Goal: Contribute content: Add original content to the website for others to see

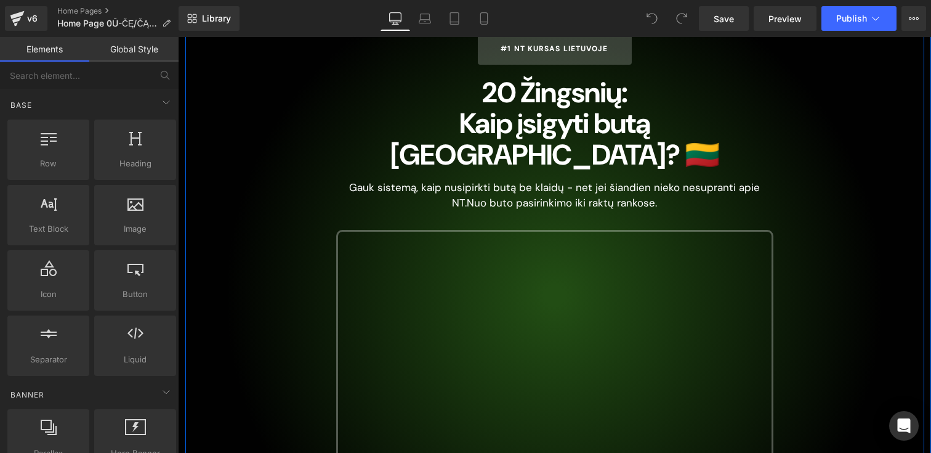
scroll to position [187, 0]
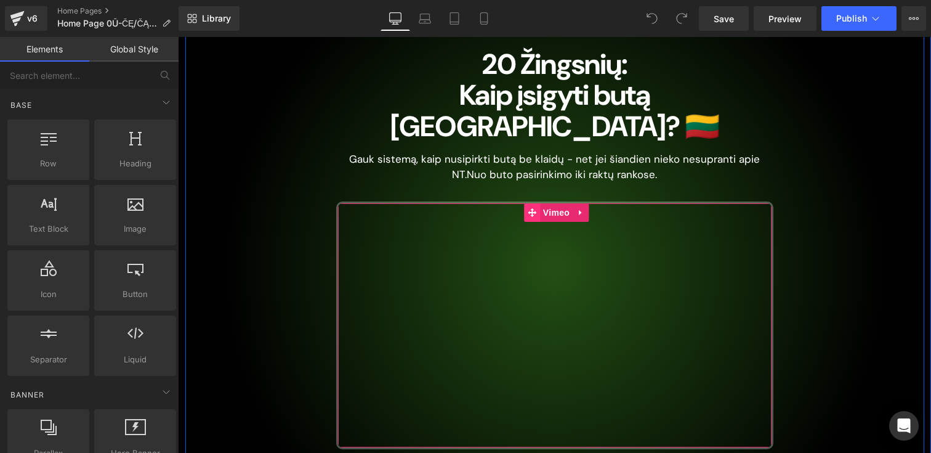
click at [530, 208] on icon at bounding box center [532, 212] width 9 height 9
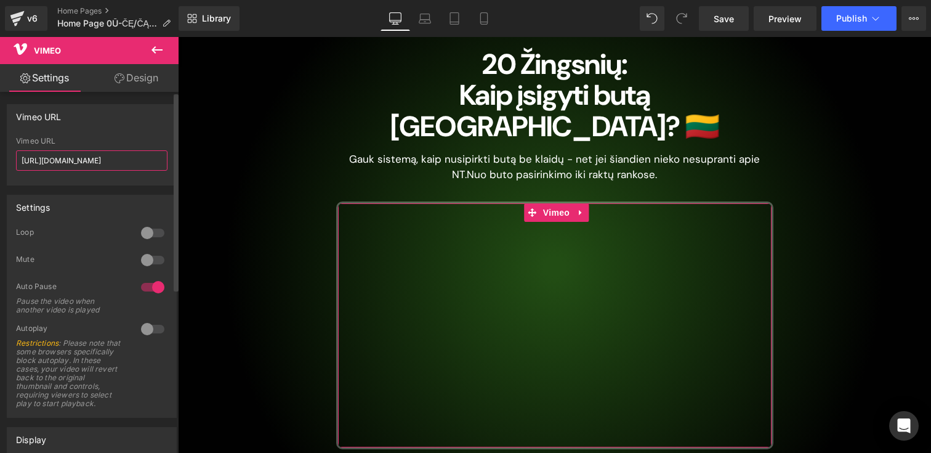
click at [58, 164] on input "[URL][DOMAIN_NAME]" at bounding box center [92, 160] width 152 height 20
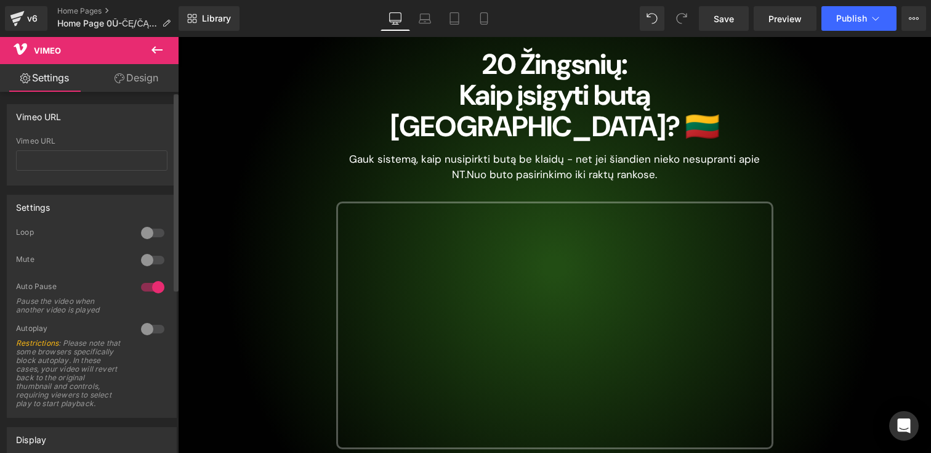
click at [91, 131] on div "Vimeo URL [URL][DOMAIN_NAME] Vimeo URL" at bounding box center [92, 144] width 170 height 81
click at [55, 86] on link "Settings" at bounding box center [44, 78] width 89 height 28
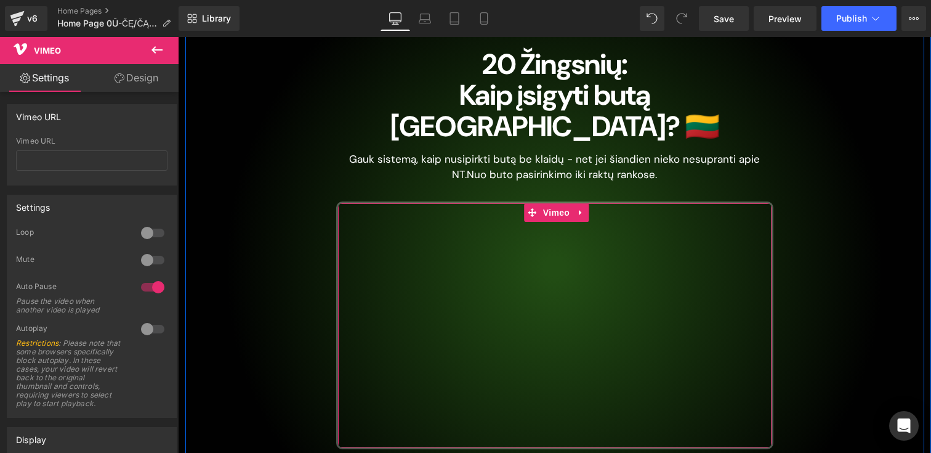
click at [482, 234] on div at bounding box center [555, 325] width 434 height 244
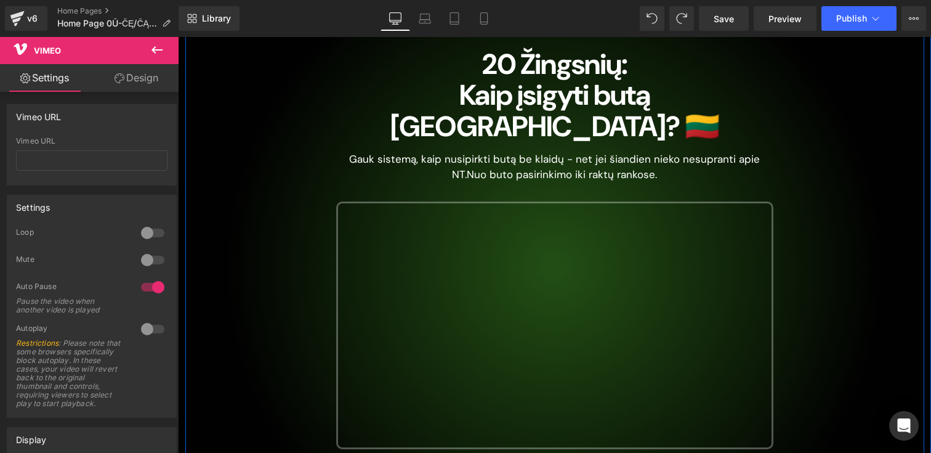
click at [400, 161] on div "#1 NT Kursas Lietuvoje Button 20 Žingsnių: Kaip įsigyti butą [GEOGRAPHIC_DATA]?…" at bounding box center [555, 283] width 456 height 559
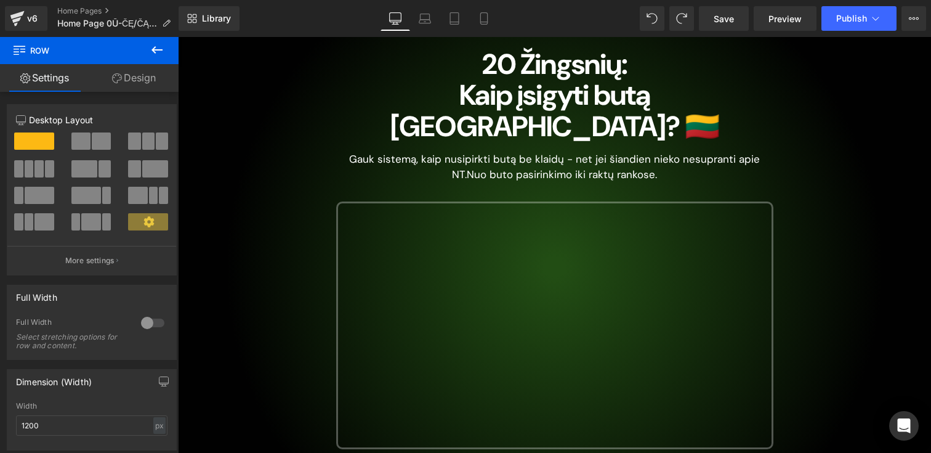
click at [156, 51] on icon at bounding box center [157, 50] width 15 height 15
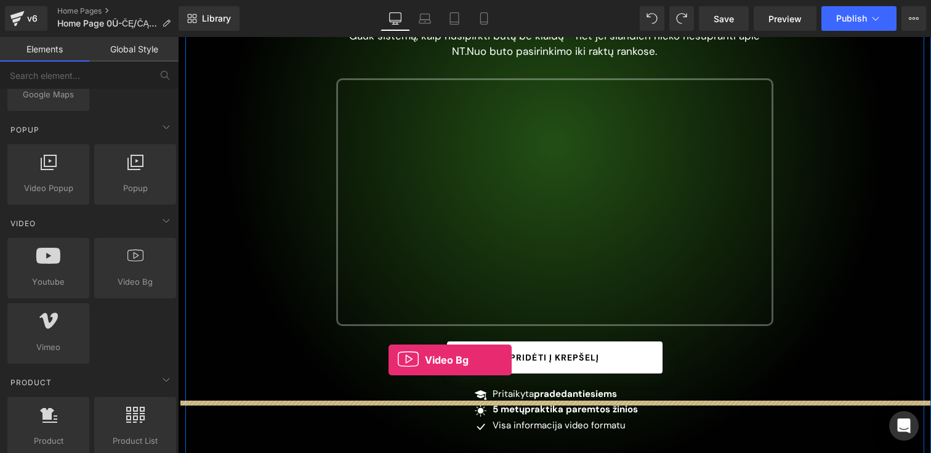
scroll to position [347, 0]
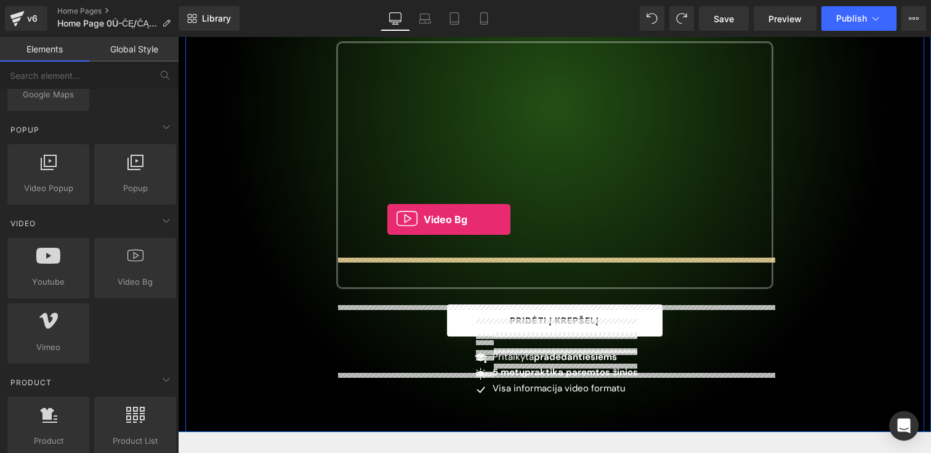
drag, startPoint x: 307, startPoint y: 304, endPoint x: 387, endPoint y: 219, distance: 116.3
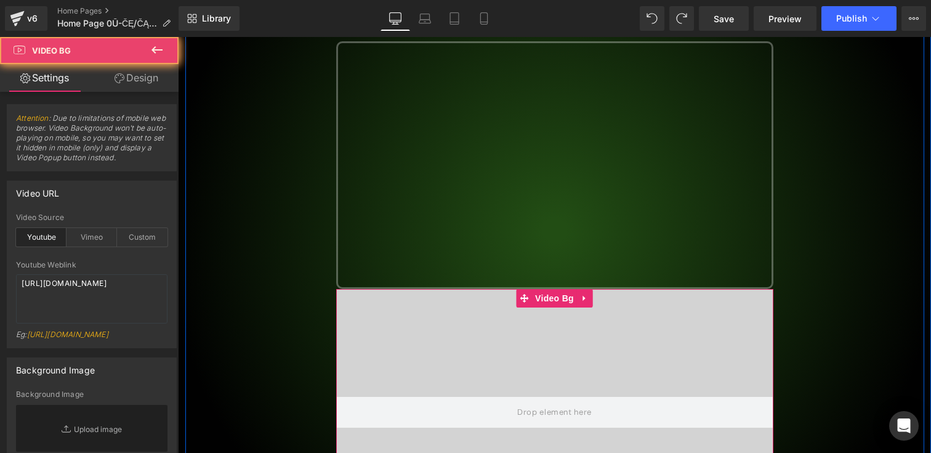
click at [489, 305] on div at bounding box center [554, 412] width 437 height 246
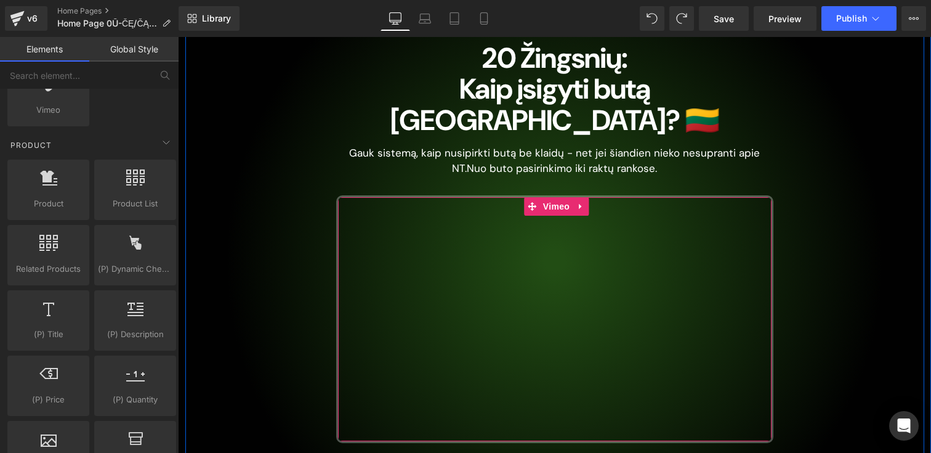
scroll to position [175, 0]
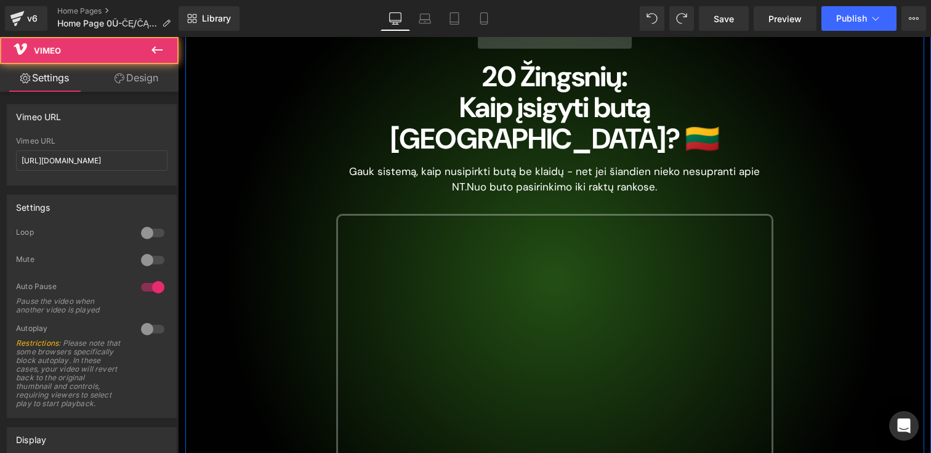
click at [550, 286] on div at bounding box center [555, 338] width 434 height 245
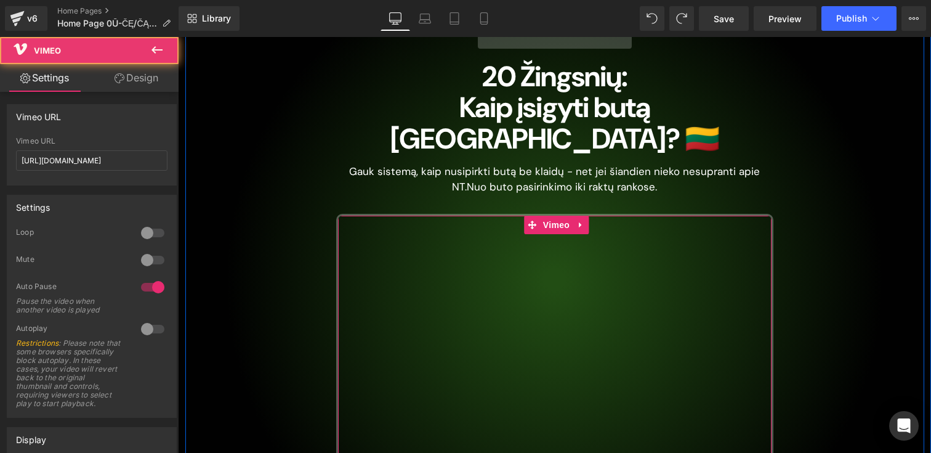
click at [535, 216] on div at bounding box center [555, 338] width 434 height 245
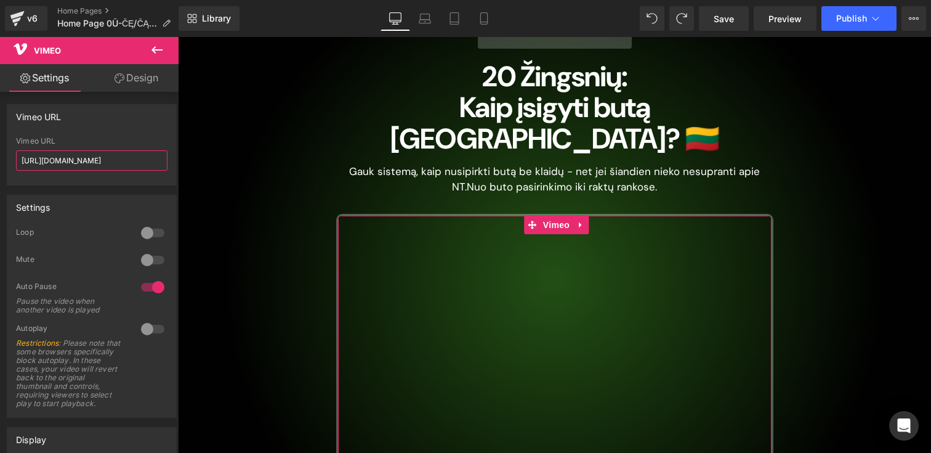
click at [65, 156] on input "[URL][DOMAIN_NAME]" at bounding box center [92, 160] width 152 height 20
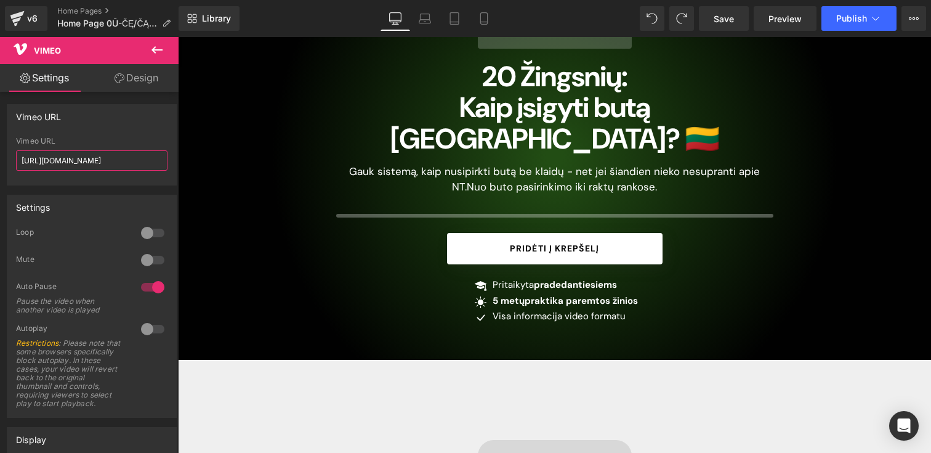
scroll to position [0, 16]
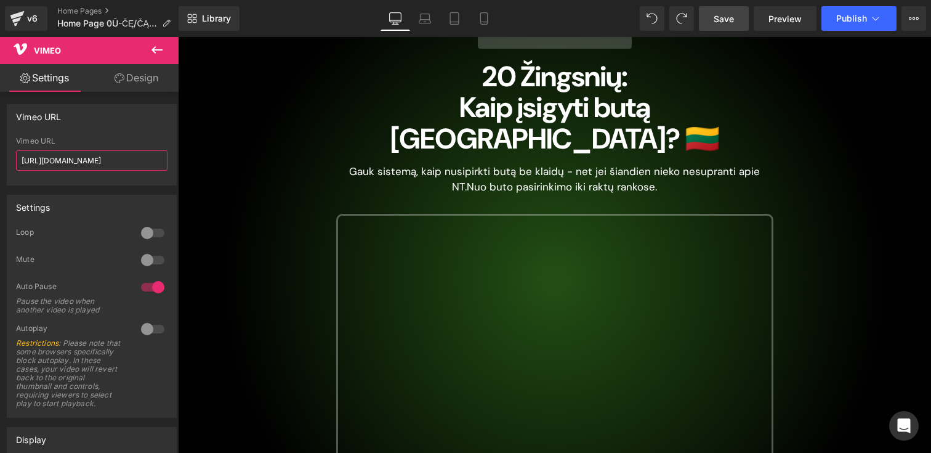
type input "[URL][DOMAIN_NAME]"
click at [726, 18] on span "Save" at bounding box center [724, 18] width 20 height 13
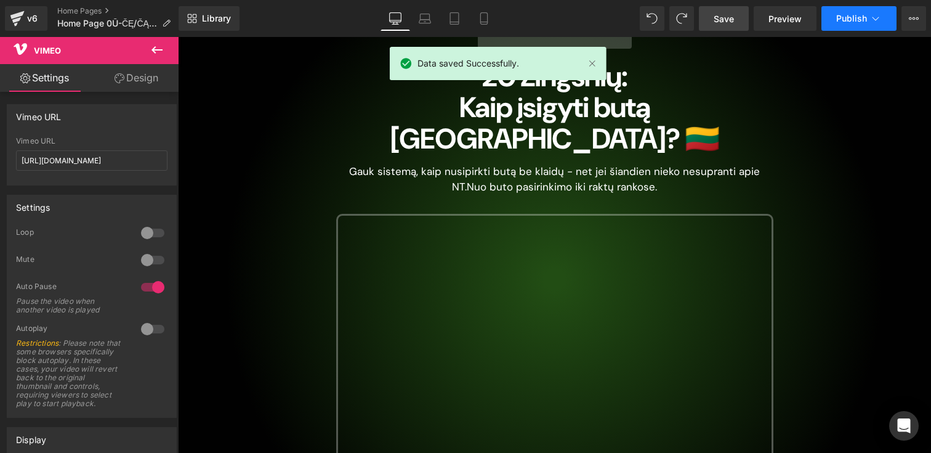
click at [845, 18] on span "Publish" at bounding box center [852, 19] width 31 height 10
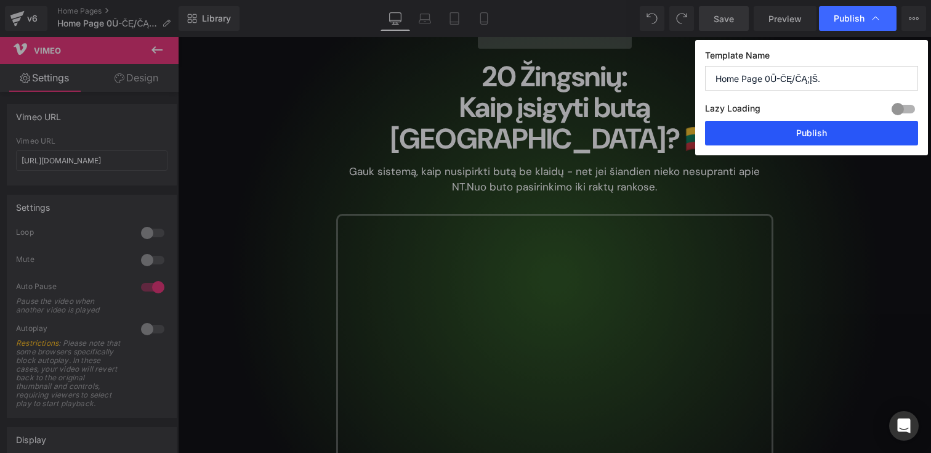
click at [842, 124] on button "Publish" at bounding box center [811, 133] width 213 height 25
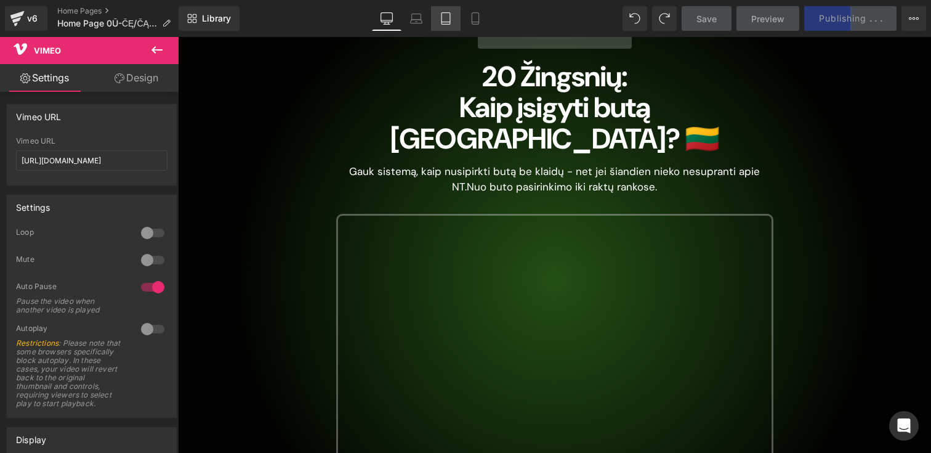
click at [448, 25] on link "Tablet" at bounding box center [446, 18] width 30 height 25
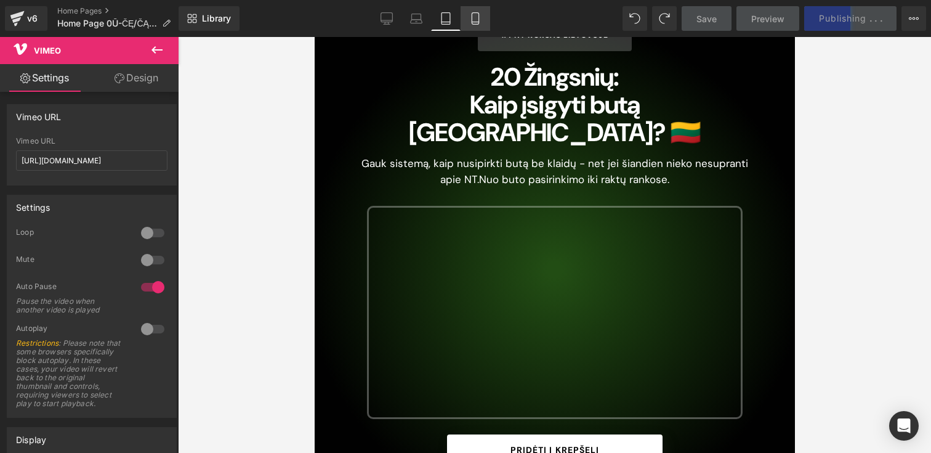
click at [484, 20] on link "Mobile" at bounding box center [476, 18] width 30 height 25
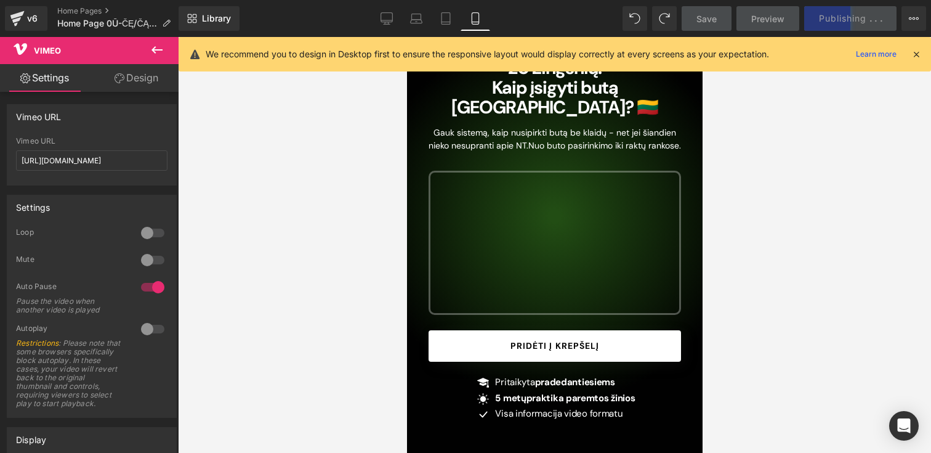
scroll to position [112, 0]
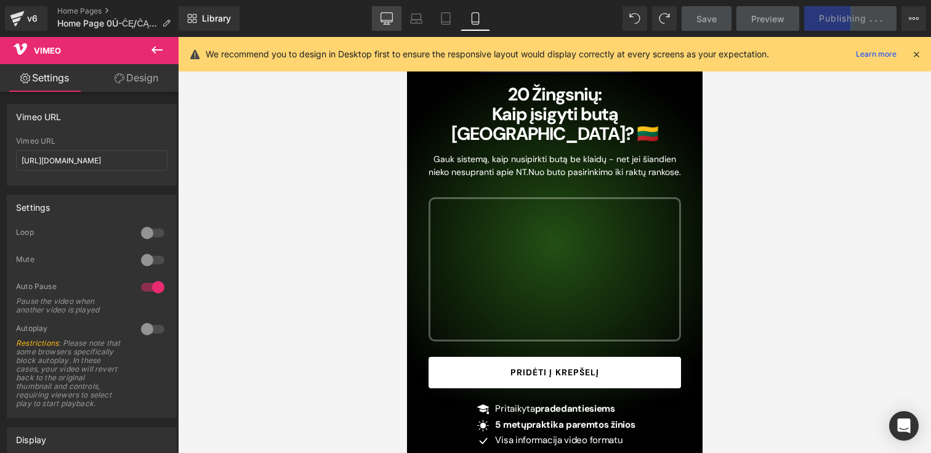
click at [391, 18] on icon at bounding box center [387, 18] width 12 height 12
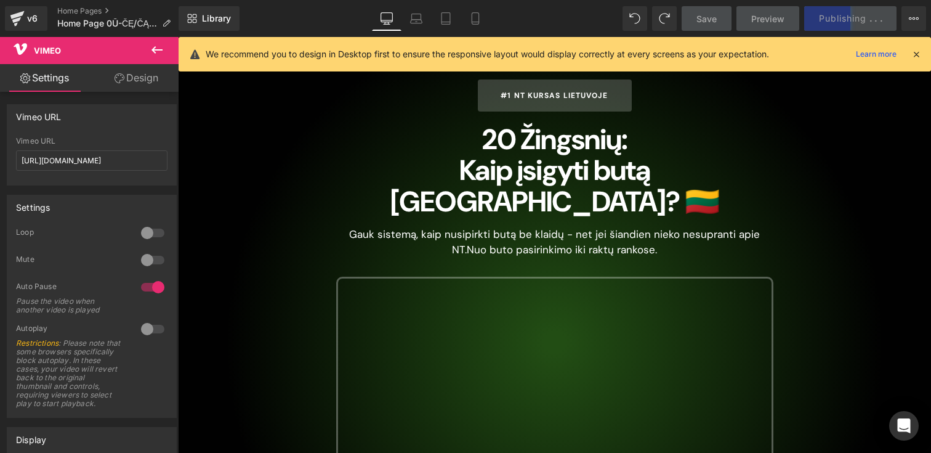
scroll to position [179, 0]
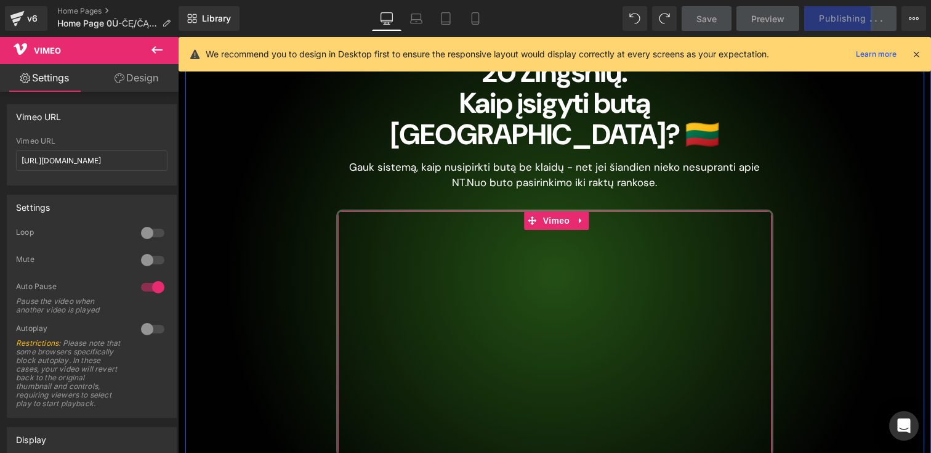
click at [493, 266] on div at bounding box center [555, 333] width 434 height 244
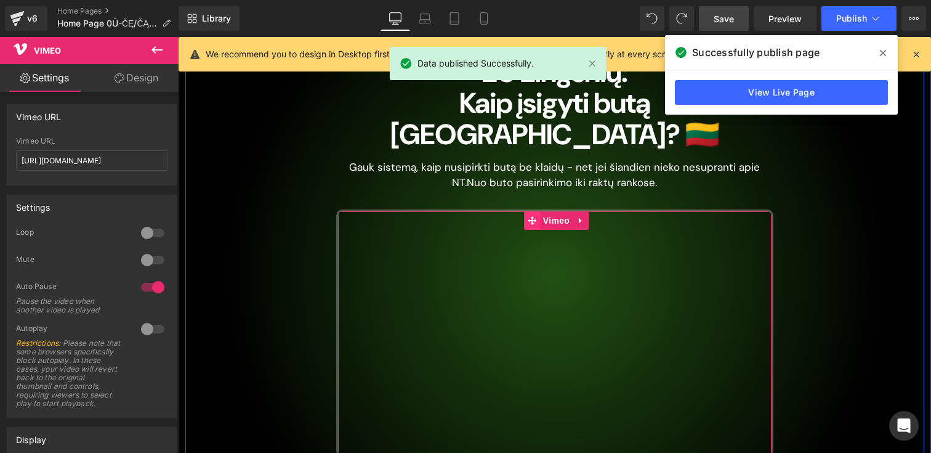
click at [531, 216] on icon at bounding box center [532, 220] width 9 height 9
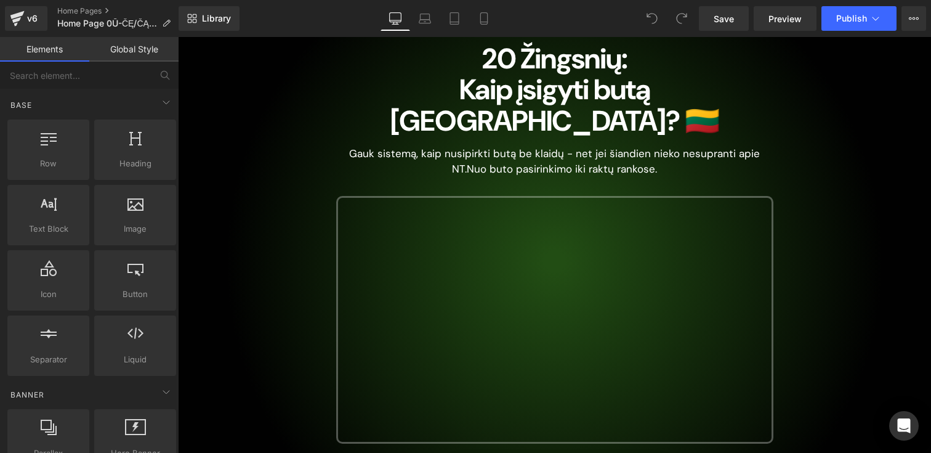
scroll to position [235, 0]
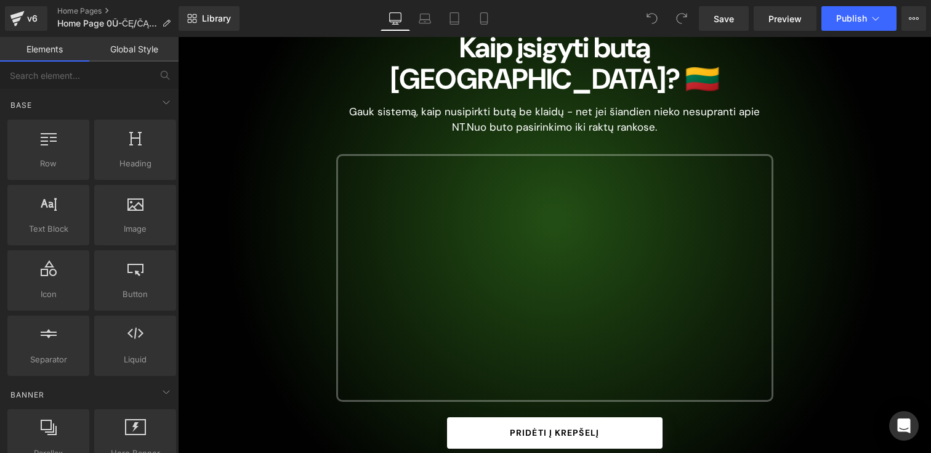
click at [465, 232] on div at bounding box center [555, 278] width 434 height 244
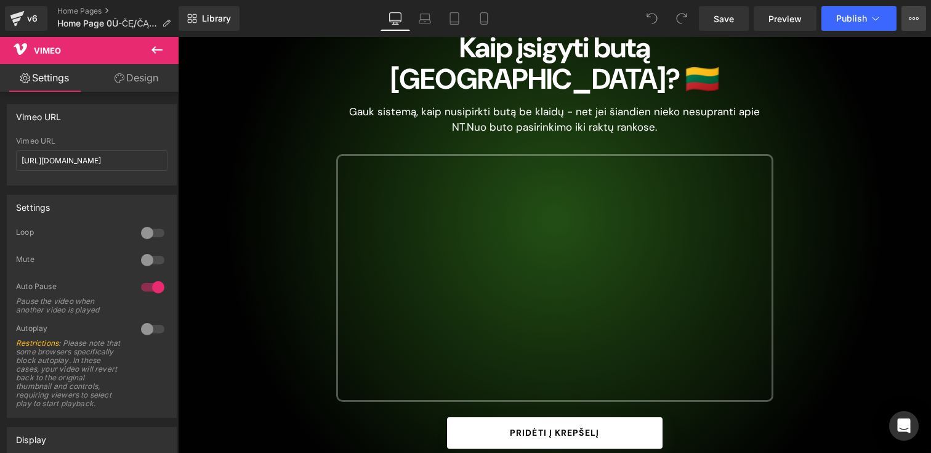
click at [914, 25] on button "View Live Page View with current Template Save Template to Library Schedule Pub…" at bounding box center [914, 18] width 25 height 25
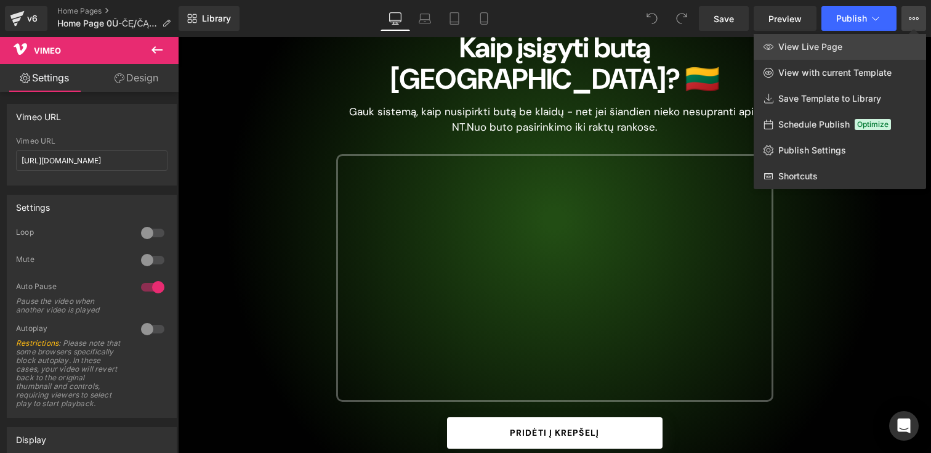
click at [811, 49] on span "View Live Page" at bounding box center [811, 46] width 64 height 11
